Goal: Information Seeking & Learning: Learn about a topic

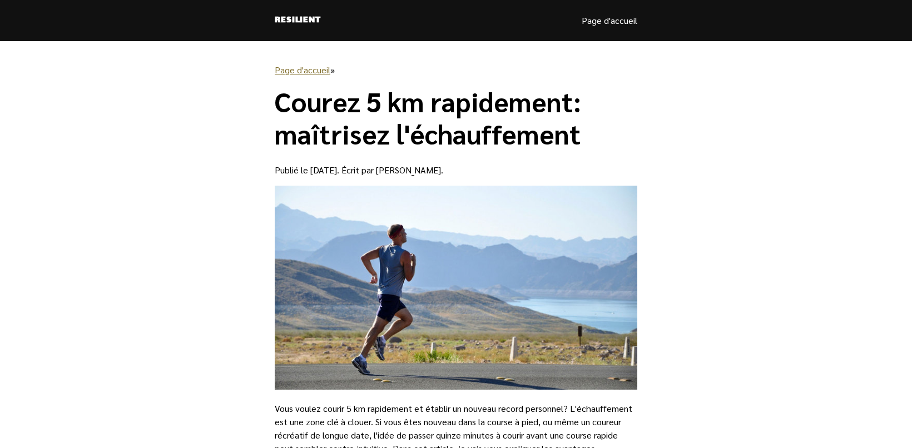
click at [284, 67] on link "Page d'accueil" at bounding box center [303, 70] width 56 height 12
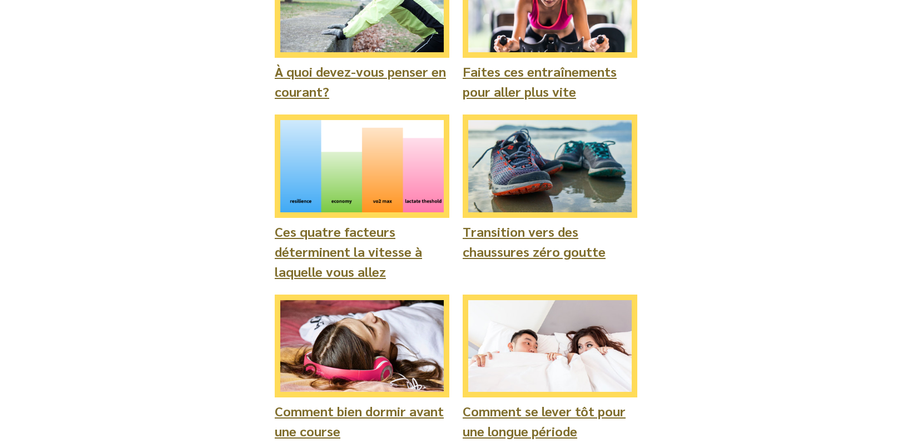
scroll to position [146, 0]
click at [427, 71] on link "À quoi devez-vous penser en courant?" at bounding box center [360, 81] width 171 height 38
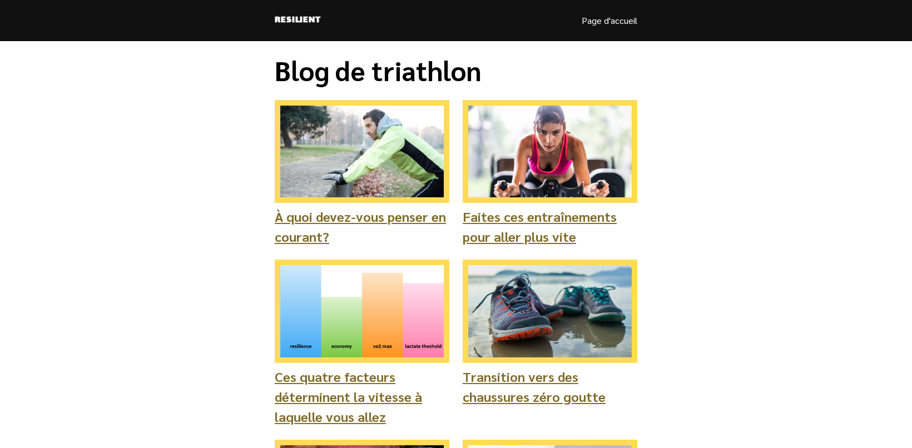
scroll to position [146, 0]
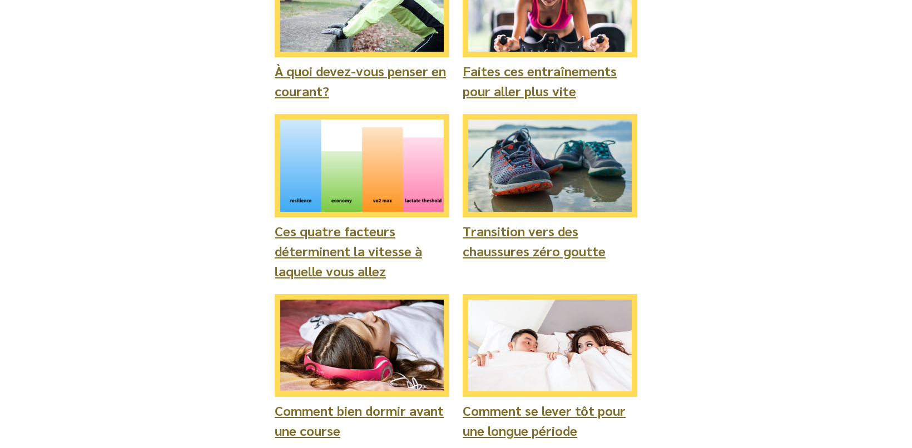
click at [323, 248] on link "Ces quatre facteurs déterminent la vitesse à laquelle vous allez" at bounding box center [348, 251] width 147 height 58
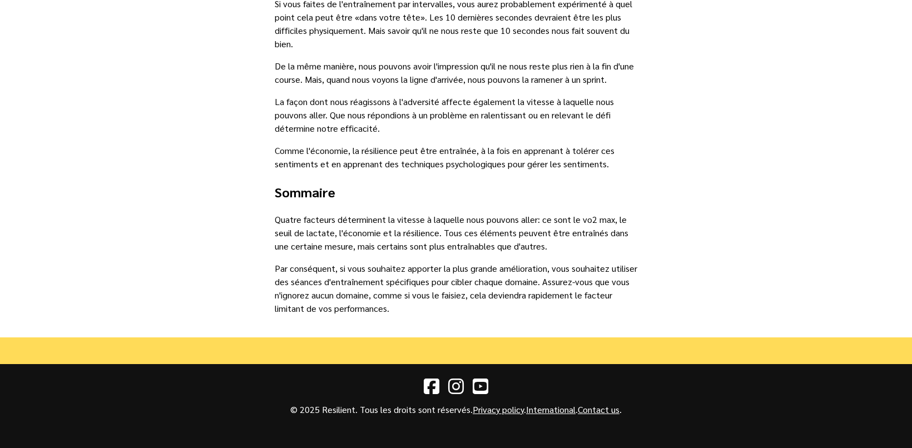
scroll to position [2407, 0]
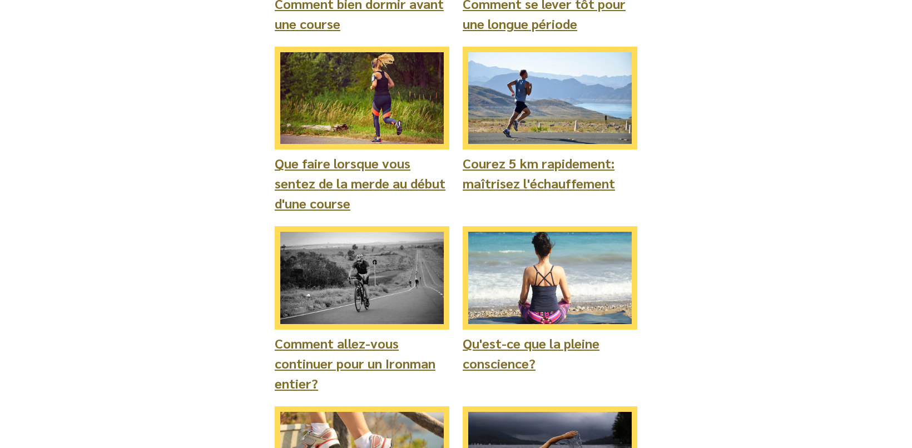
scroll to position [555, 0]
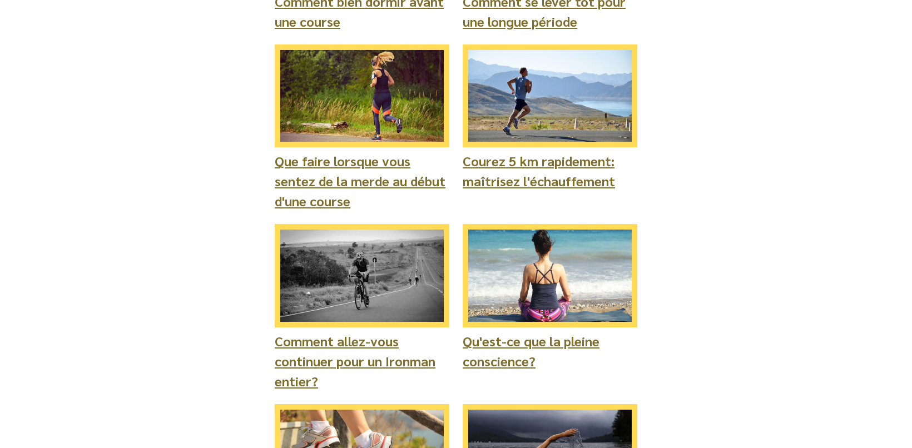
click at [383, 176] on link "Que faire lorsque vous sentez de la merde au début d'une course" at bounding box center [360, 181] width 171 height 58
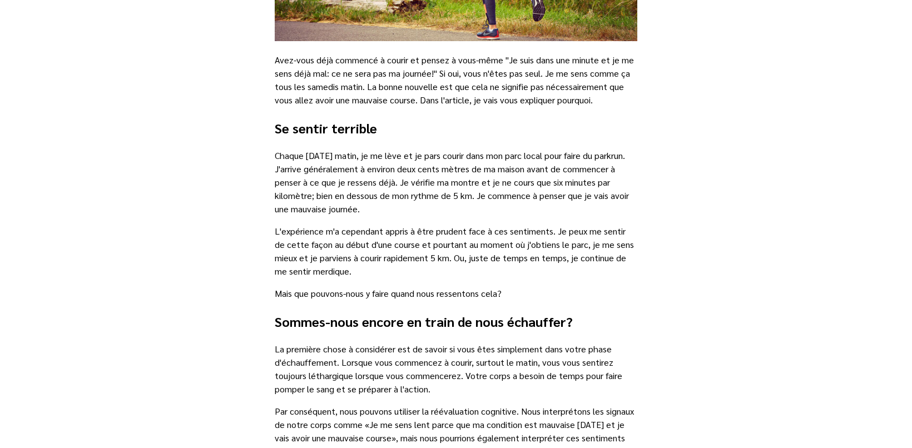
scroll to position [400, 0]
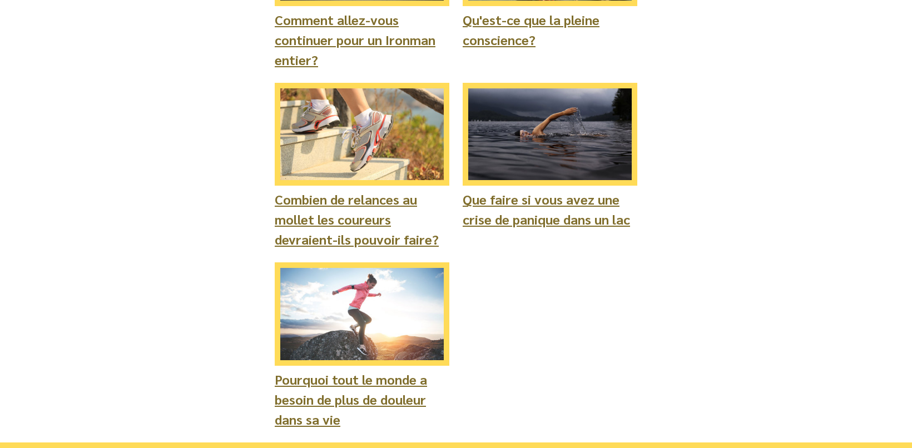
scroll to position [878, 0]
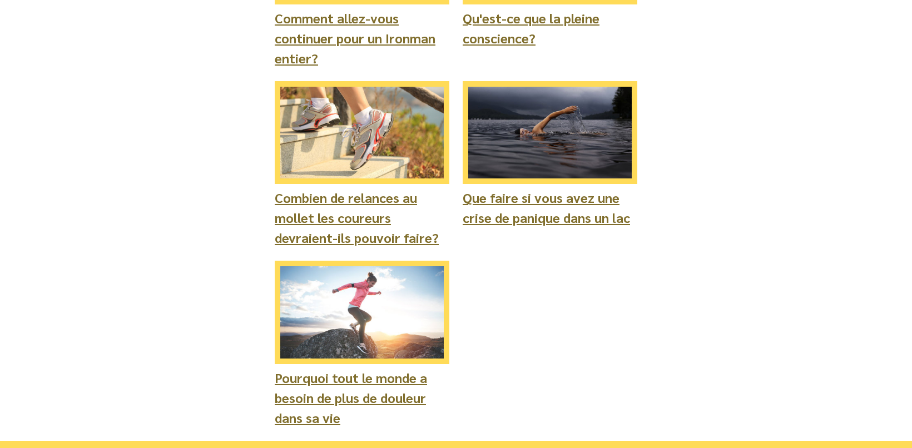
click at [385, 226] on link "Combien de relances au mollet les coureurs devraient-ils pouvoir faire?" at bounding box center [357, 217] width 164 height 58
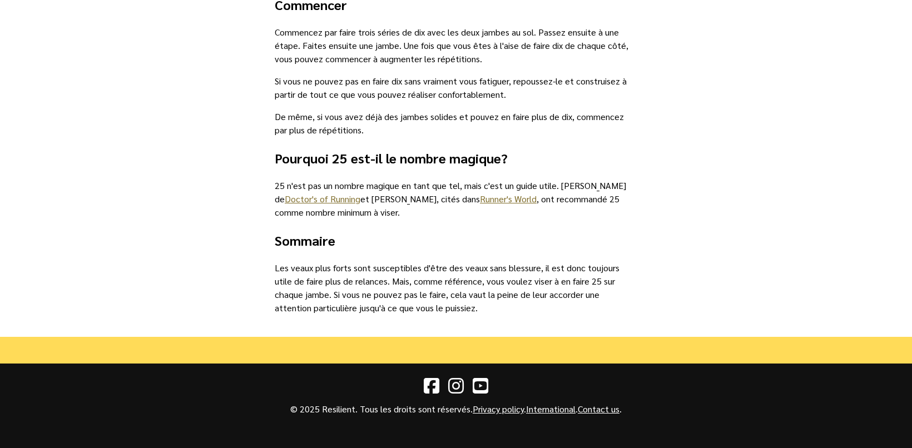
scroll to position [1112, 0]
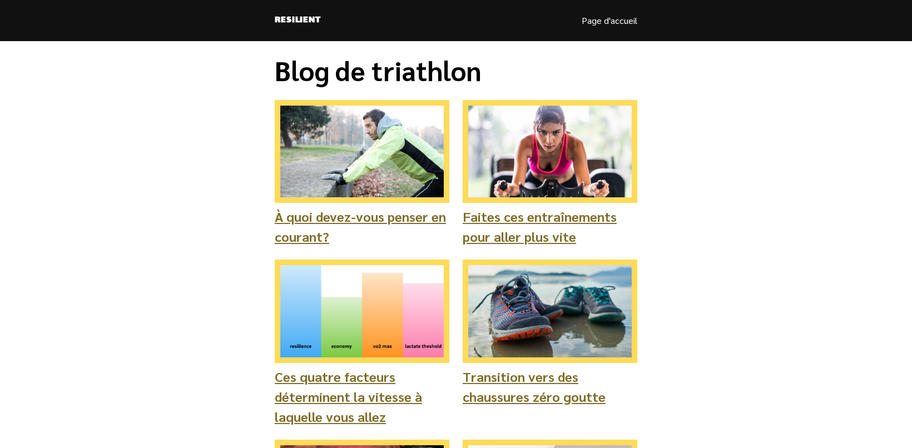
click at [619, 19] on link "Page d'accueil" at bounding box center [609, 20] width 56 height 13
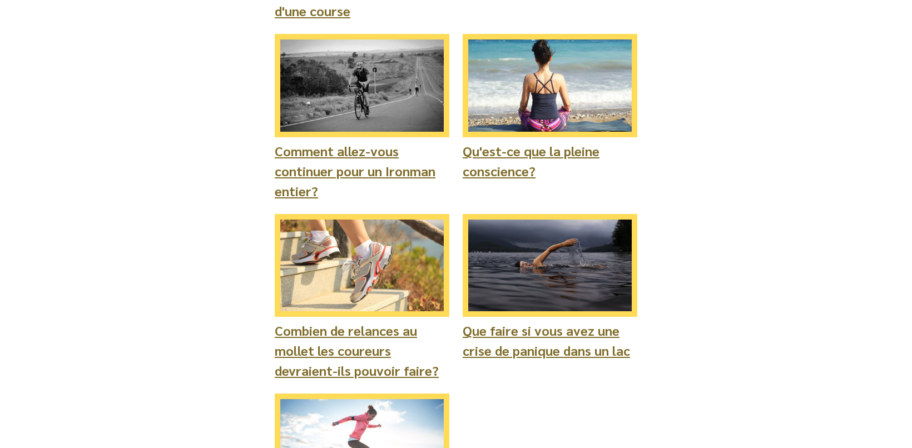
scroll to position [648, 0]
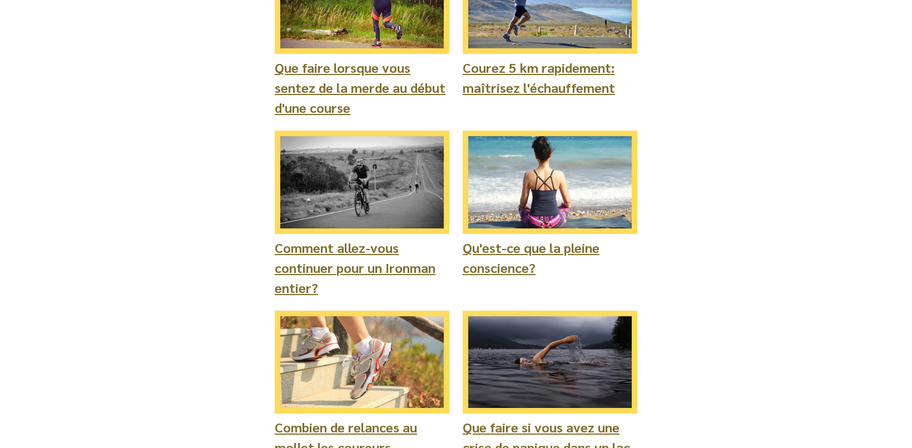
click at [538, 84] on link "Courez 5 km rapidement: maîtrisez l'échauffement" at bounding box center [538, 77] width 152 height 38
